Goal: Information Seeking & Learning: Learn about a topic

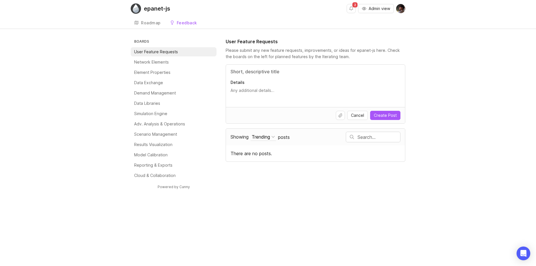
click at [467, 148] on div "Boards User Feature Requests Network Elements Element Properties Data Exchange …" at bounding box center [268, 118] width 536 height 161
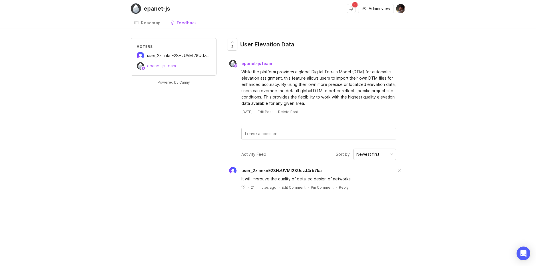
click at [278, 170] on span "user_2zmnknE28HzUVMl28UdzJ4rb7ka" at bounding box center [281, 170] width 80 height 5
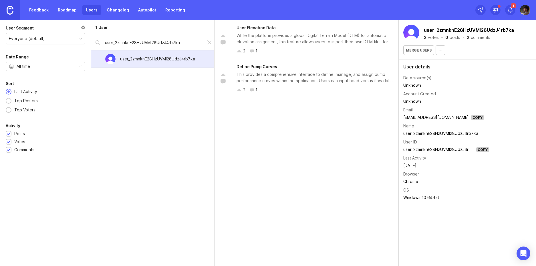
click at [416, 29] on img at bounding box center [411, 33] width 16 height 16
click at [441, 49] on icon "button" at bounding box center [440, 50] width 5 height 5
click at [449, 29] on button "user_2zmnknE28HzUVMl28UdzJ4rb7ka" at bounding box center [469, 30] width 92 height 9
click at [414, 32] on img at bounding box center [411, 33] width 16 height 16
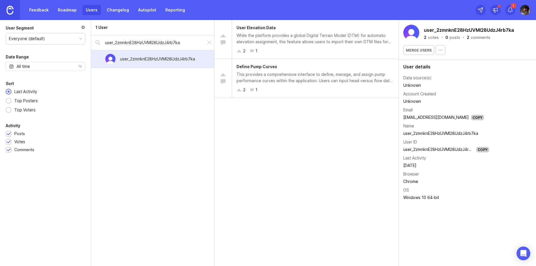
click at [414, 32] on img at bounding box center [411, 33] width 16 height 16
click at [332, 220] on div "User Elevation Data While the platform provides a global Digital Terrain Model …" at bounding box center [306, 143] width 184 height 246
click at [457, 132] on td "user_2zmnknE28HzUVMl28UdzJ4rb7ka" at bounding box center [446, 132] width 86 height 7
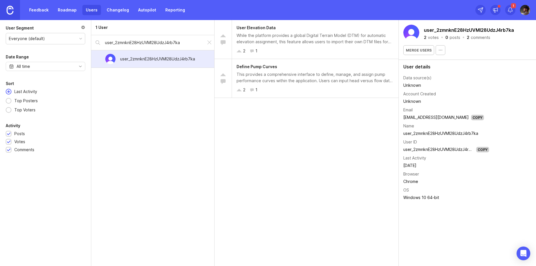
click at [459, 212] on div "user_2zmnknE28HzUVMl28UdzJ4rb7ka 2 votes · 0 posts · 2 comments Merge users Use…" at bounding box center [466, 143] width 137 height 246
click at [471, 118] on div "Copy" at bounding box center [477, 117] width 13 height 5
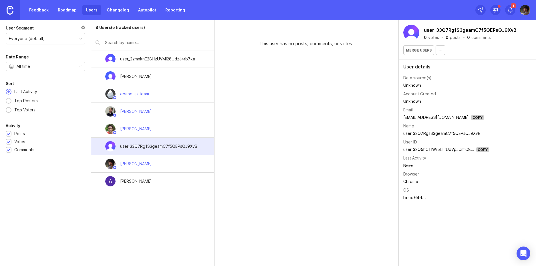
click at [186, 62] on div "user_2zmnknE28HzUVMl28UdzJ4rb7ka" at bounding box center [157, 59] width 84 height 13
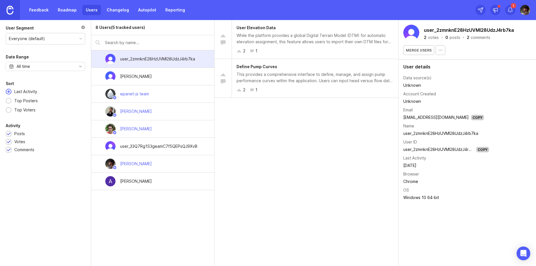
click at [172, 74] on div "[PERSON_NAME]" at bounding box center [152, 76] width 123 height 17
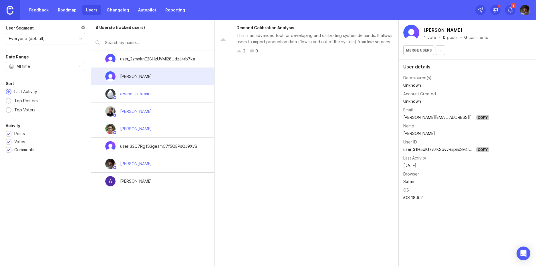
click at [187, 142] on div "user_33Q7Rg1S3geamC7f5QEPsQJ9XvB" at bounding box center [158, 146] width 86 height 13
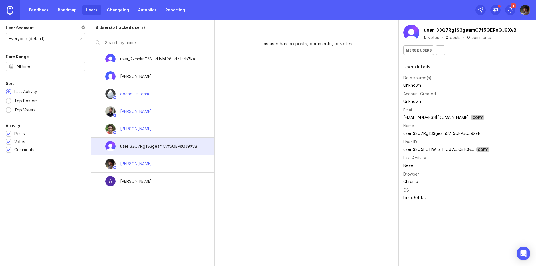
click at [171, 167] on div "[PERSON_NAME]" at bounding box center [152, 163] width 123 height 17
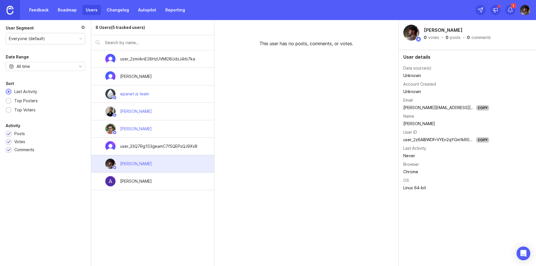
click at [160, 183] on div "[PERSON_NAME]" at bounding box center [152, 180] width 123 height 17
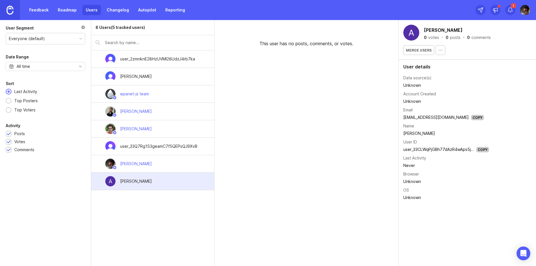
click at [182, 149] on div "user_33Q7Rg1S3geamC7f5QEPsQJ9XvB" at bounding box center [158, 146] width 77 height 6
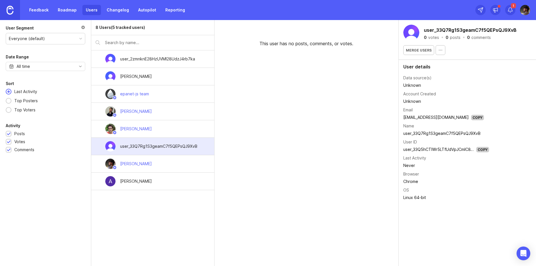
click at [169, 64] on div "user_2zmnknE28HzUVMl28UdzJ4rb7ka" at bounding box center [157, 59] width 84 height 13
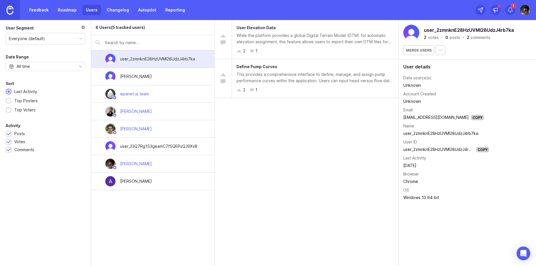
click at [69, 8] on link "Roadmap" at bounding box center [67, 10] width 26 height 10
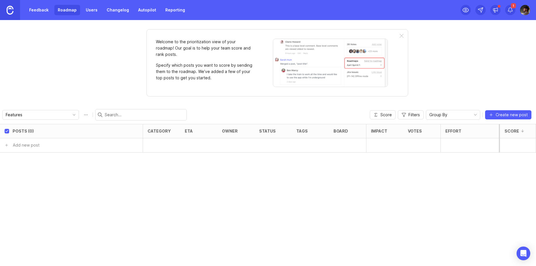
click at [36, 8] on link "Feedback" at bounding box center [39, 10] width 26 height 10
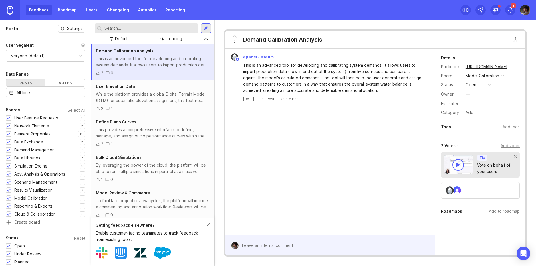
click at [149, 92] on div "While the platform provides a global Digital Terrain Model (DTM) for automatic …" at bounding box center [153, 97] width 114 height 13
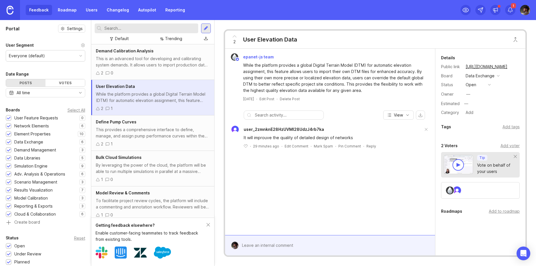
click at [150, 145] on div "2 1" at bounding box center [153, 144] width 114 height 6
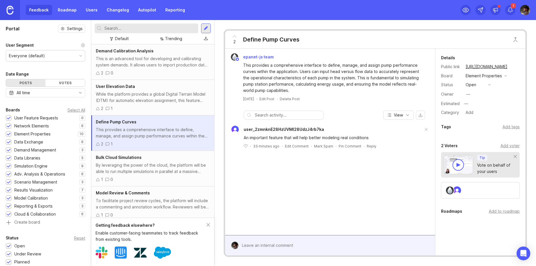
scroll to position [34, 0]
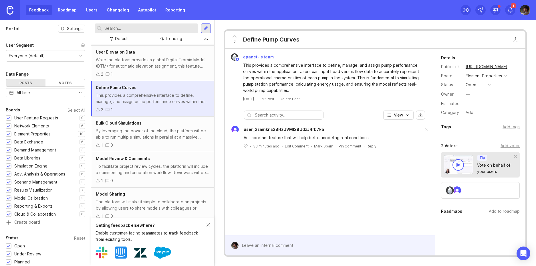
click at [160, 138] on div "By leveraging the power of the cloud, the platform will be able to run multiple…" at bounding box center [153, 133] width 114 height 13
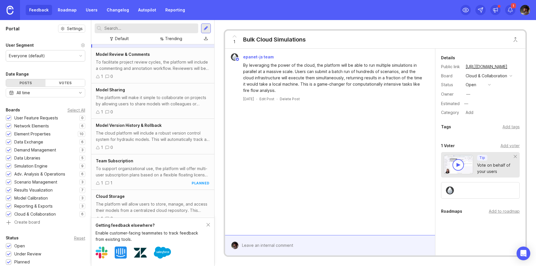
scroll to position [196, 0]
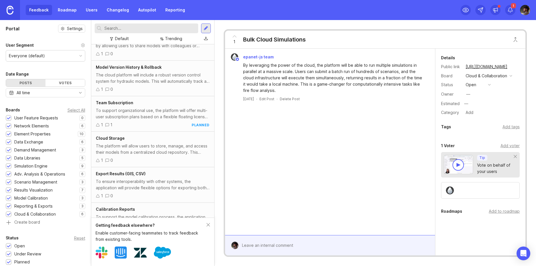
click at [171, 116] on div "To support organizational use, the platform will offer multi-user subscription …" at bounding box center [153, 113] width 114 height 13
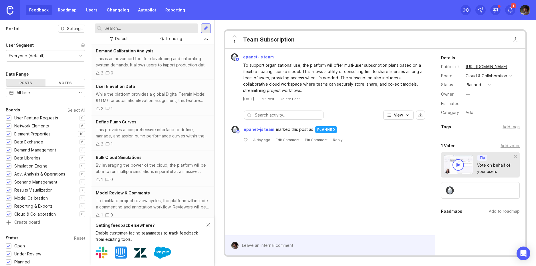
click at [38, 12] on div "Feedback Roadmap Users Changelog Autopilot Reporting" at bounding box center [107, 10] width 163 height 10
click at [37, 11] on div "Feedback Roadmap Users Changelog Autopilot Reporting" at bounding box center [107, 10] width 163 height 10
